Goal: Information Seeking & Learning: Find specific fact

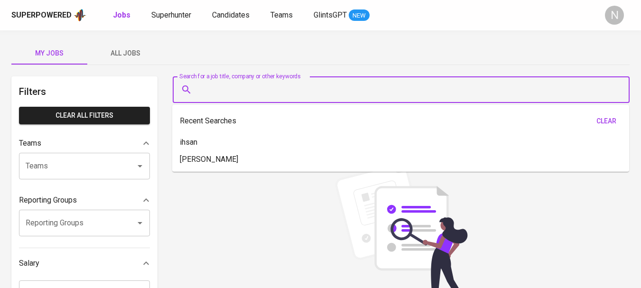
click at [217, 92] on input "Search for a job title, company or other keywords" at bounding box center [403, 90] width 415 height 18
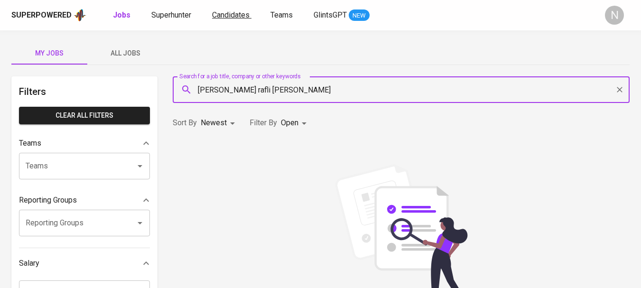
type input "[PERSON_NAME] rafli [PERSON_NAME]"
click at [229, 18] on span "Candidates" at bounding box center [230, 14] width 37 height 9
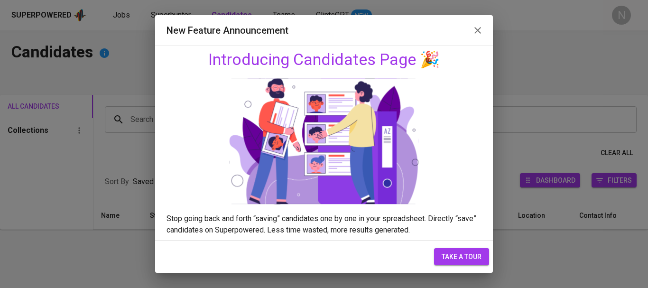
click at [480, 30] on icon "button" at bounding box center [477, 30] width 11 height 11
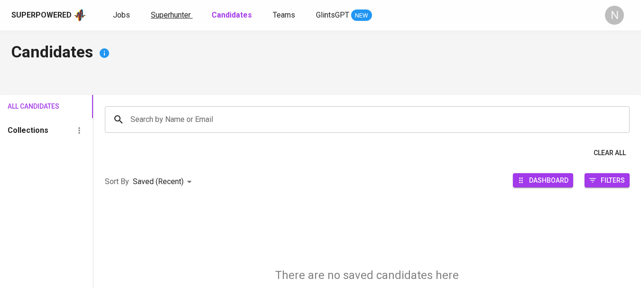
click at [175, 14] on span "Superhunter" at bounding box center [171, 14] width 40 height 9
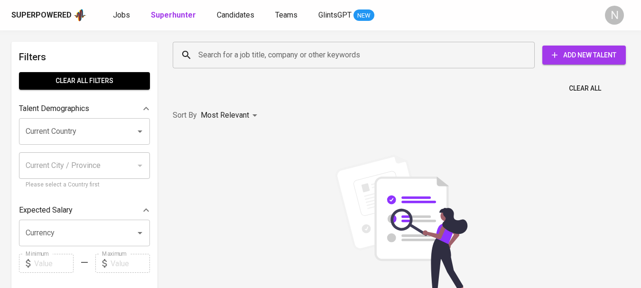
click at [236, 55] on input "Search for a job title, company or other keywords" at bounding box center [356, 55] width 320 height 18
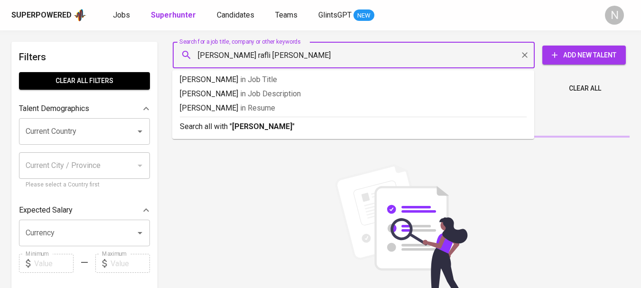
type input "[PERSON_NAME] rafli [PERSON_NAME]"
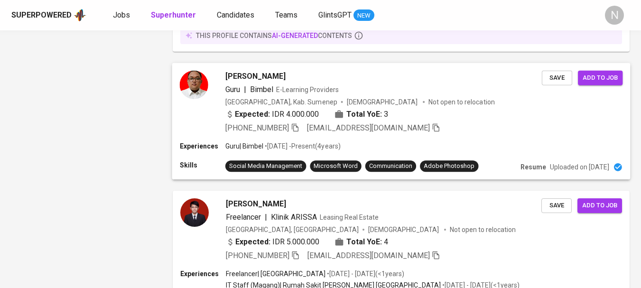
scroll to position [1421, 0]
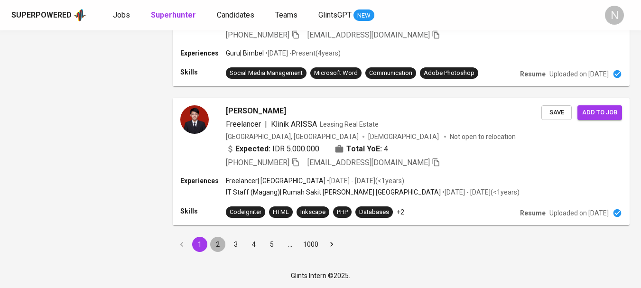
click at [218, 244] on button "2" at bounding box center [217, 244] width 15 height 15
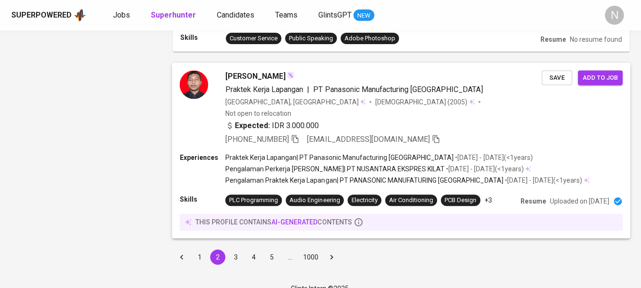
scroll to position [1439, 0]
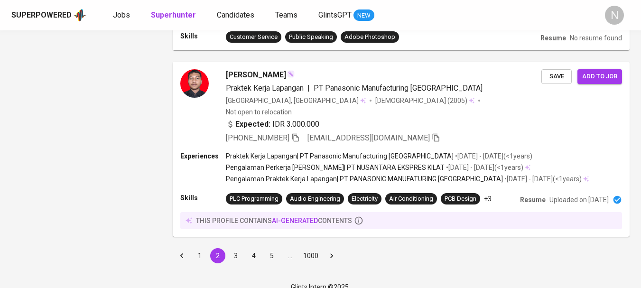
click at [234, 248] on button "3" at bounding box center [235, 255] width 15 height 15
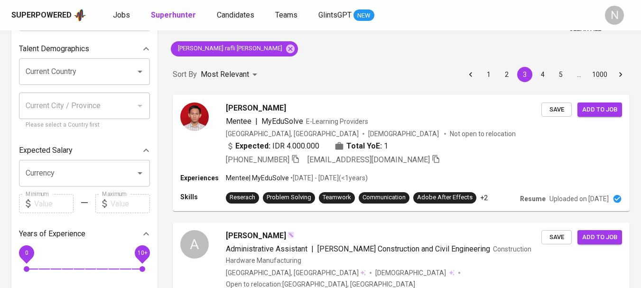
scroll to position [190, 0]
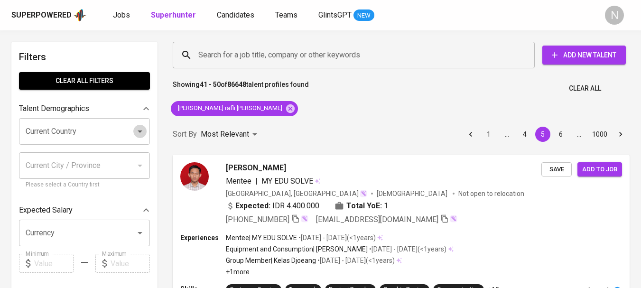
click at [134, 132] on button "Open" at bounding box center [139, 131] width 13 height 13
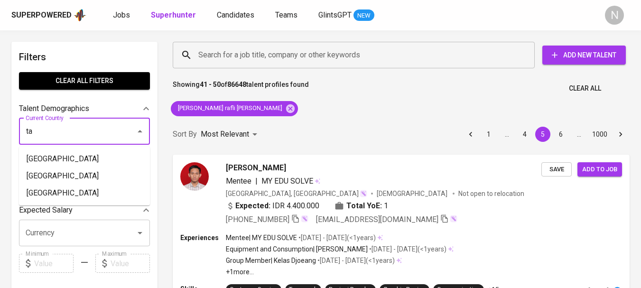
type input "t"
click at [57, 155] on li "[GEOGRAPHIC_DATA]" at bounding box center [84, 158] width 131 height 17
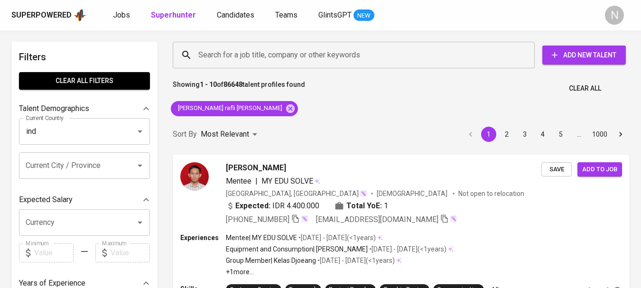
type input "[GEOGRAPHIC_DATA]"
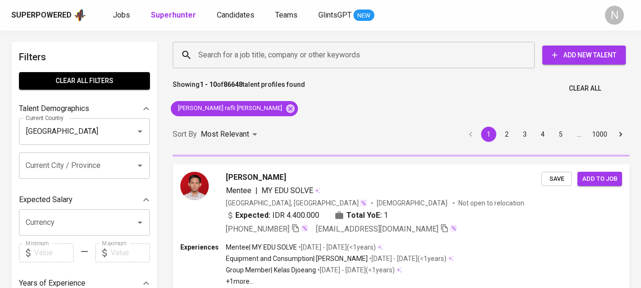
click at [53, 168] on input "Current City / Province" at bounding box center [71, 165] width 96 height 18
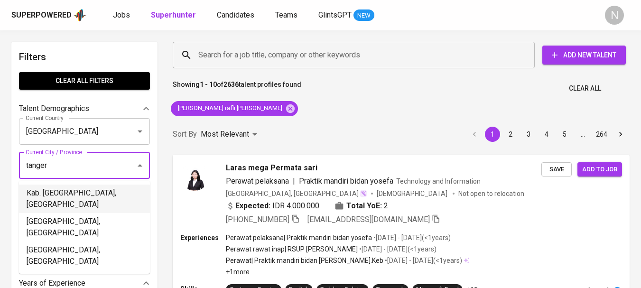
click at [49, 189] on li "Kab. [GEOGRAPHIC_DATA], [GEOGRAPHIC_DATA]" at bounding box center [84, 198] width 131 height 28
type input "tanger"
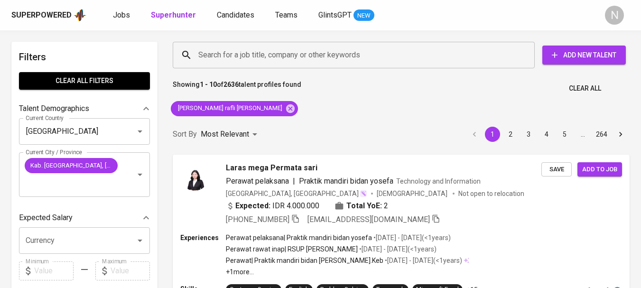
click at [349, 88] on div "Showing 1 - 10 of 2636 talent profiles found Clear All" at bounding box center [401, 85] width 468 height 23
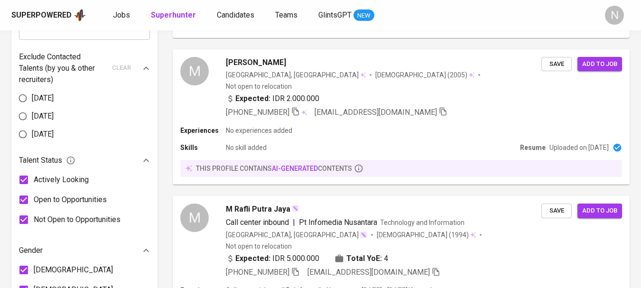
scroll to position [522, 0]
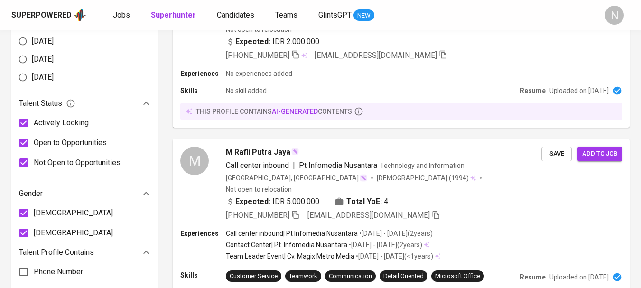
click at [27, 230] on input "[DEMOGRAPHIC_DATA]" at bounding box center [24, 233] width 20 height 20
click at [26, 225] on input "[DEMOGRAPHIC_DATA]" at bounding box center [24, 233] width 20 height 20
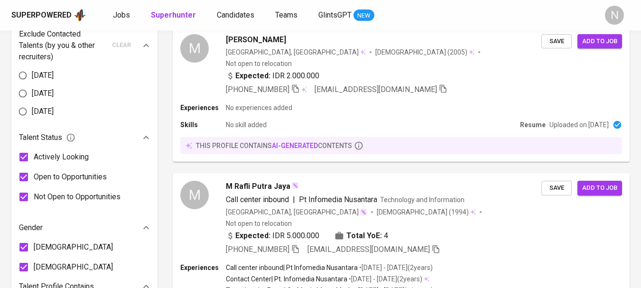
scroll to position [569, 0]
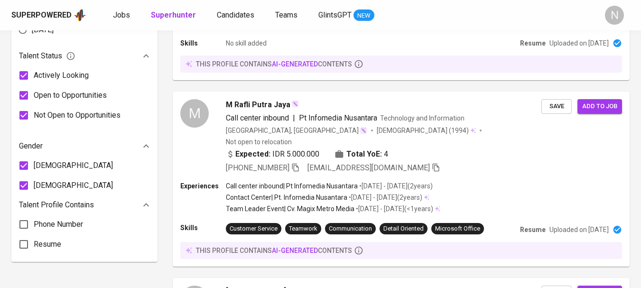
click at [24, 183] on input "[DEMOGRAPHIC_DATA]" at bounding box center [24, 185] width 20 height 20
checkbox input "false"
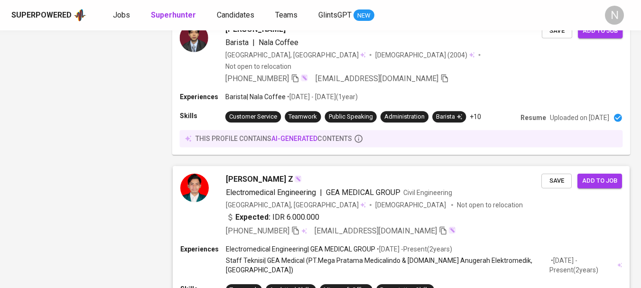
scroll to position [1553, 0]
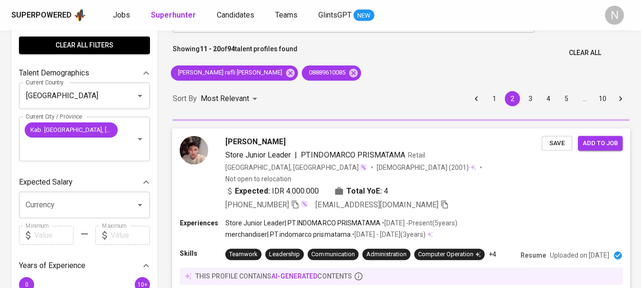
scroll to position [95, 0]
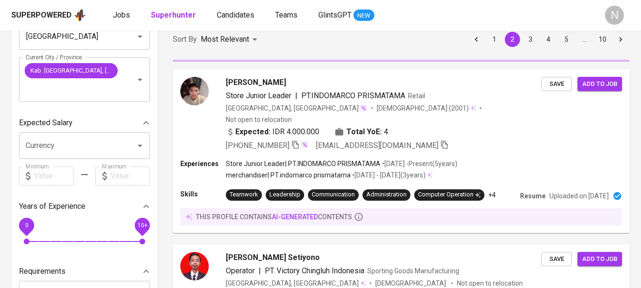
click at [428, 9] on div "Superpowered Jobs Superhunter Candidates Teams GlintsGPT NEW" at bounding box center [304, 15] width 587 height 14
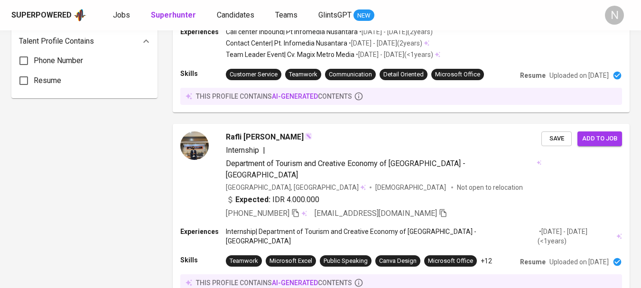
scroll to position [0, 0]
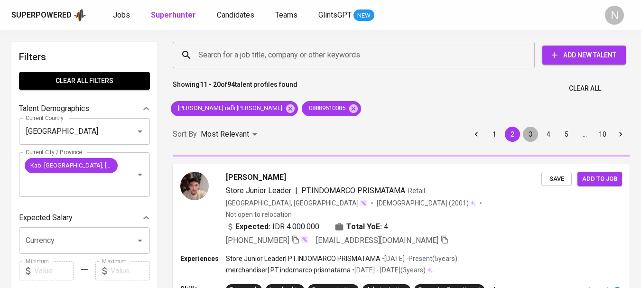
click at [527, 136] on button "3" at bounding box center [529, 134] width 15 height 15
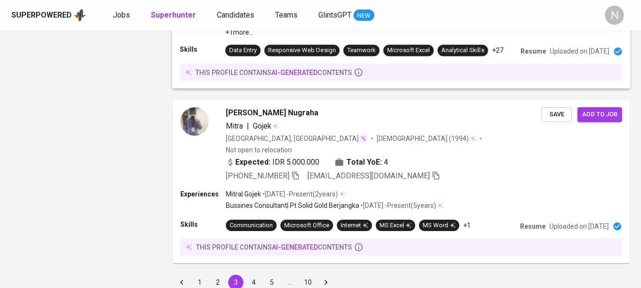
scroll to position [1790, 0]
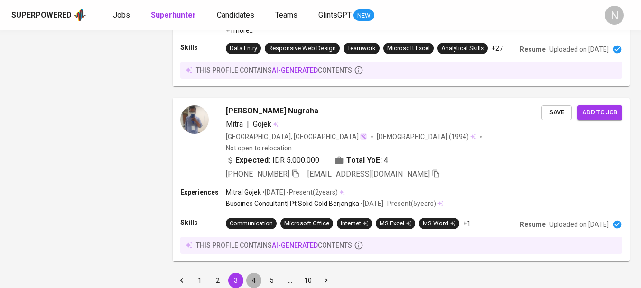
click at [252, 273] on button "4" at bounding box center [253, 280] width 15 height 15
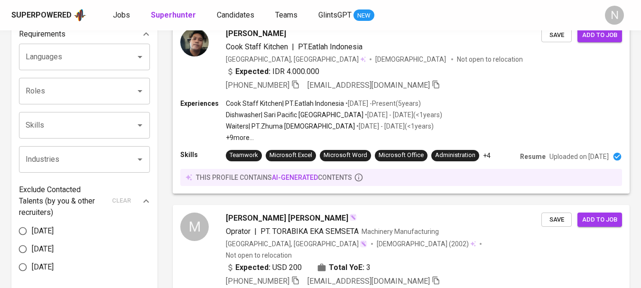
scroll to position [335, 0]
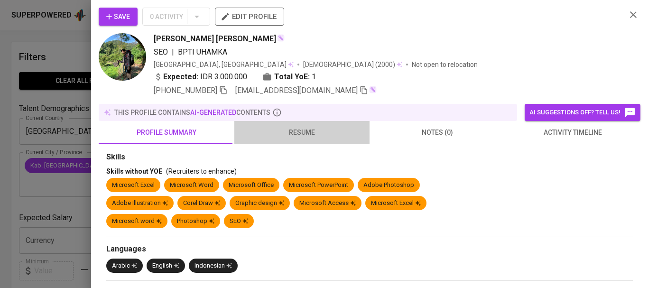
click at [317, 131] on span "resume" at bounding box center [302, 133] width 124 height 12
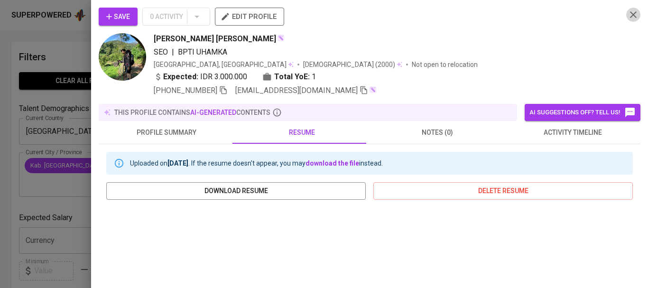
click at [627, 16] on icon "button" at bounding box center [632, 14] width 11 height 11
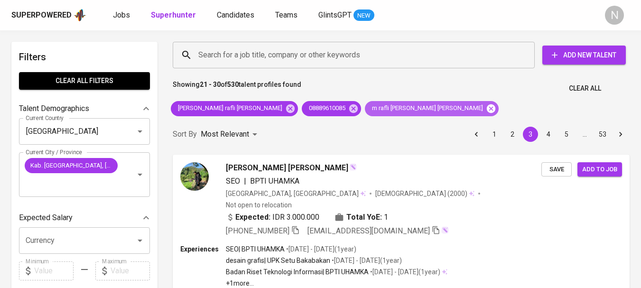
click at [485, 106] on icon at bounding box center [490, 108] width 10 height 10
click at [333, 58] on input "Search for a job title, company or other keywords" at bounding box center [356, 55] width 320 height 18
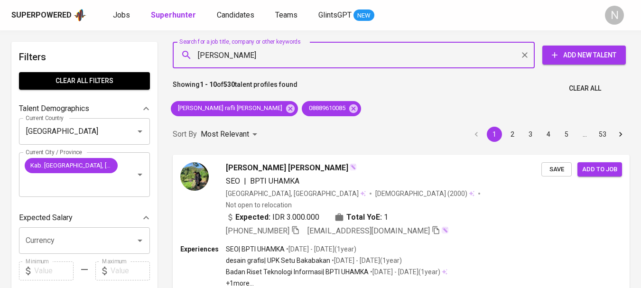
type input "[PERSON_NAME]"
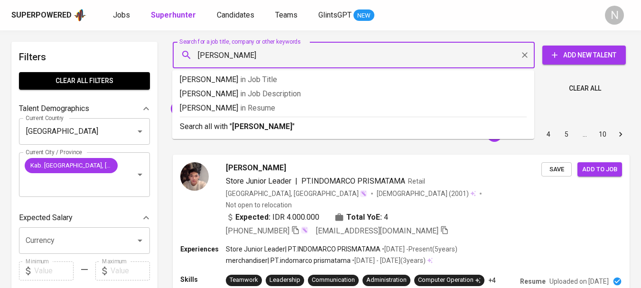
type input "[PERSON_NAME]"
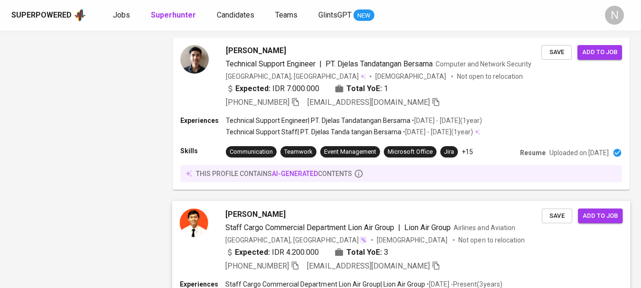
scroll to position [1208, 0]
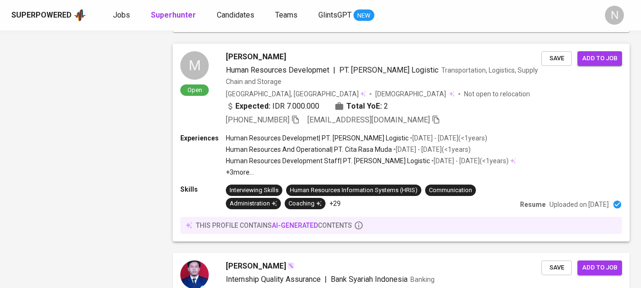
scroll to position [1695, 0]
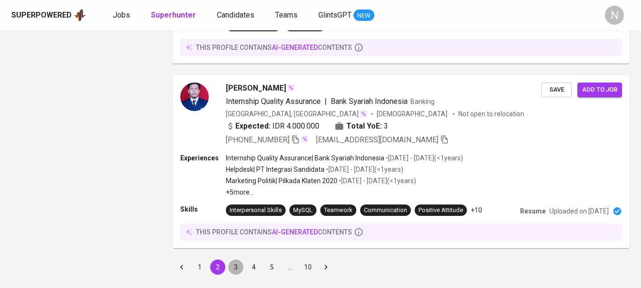
click at [236, 259] on button "3" at bounding box center [235, 266] width 15 height 15
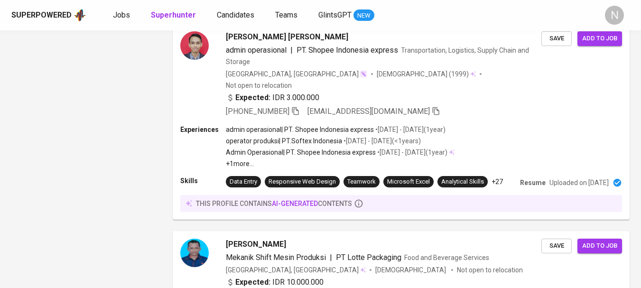
scroll to position [1233, 0]
